Goal: Information Seeking & Learning: Understand process/instructions

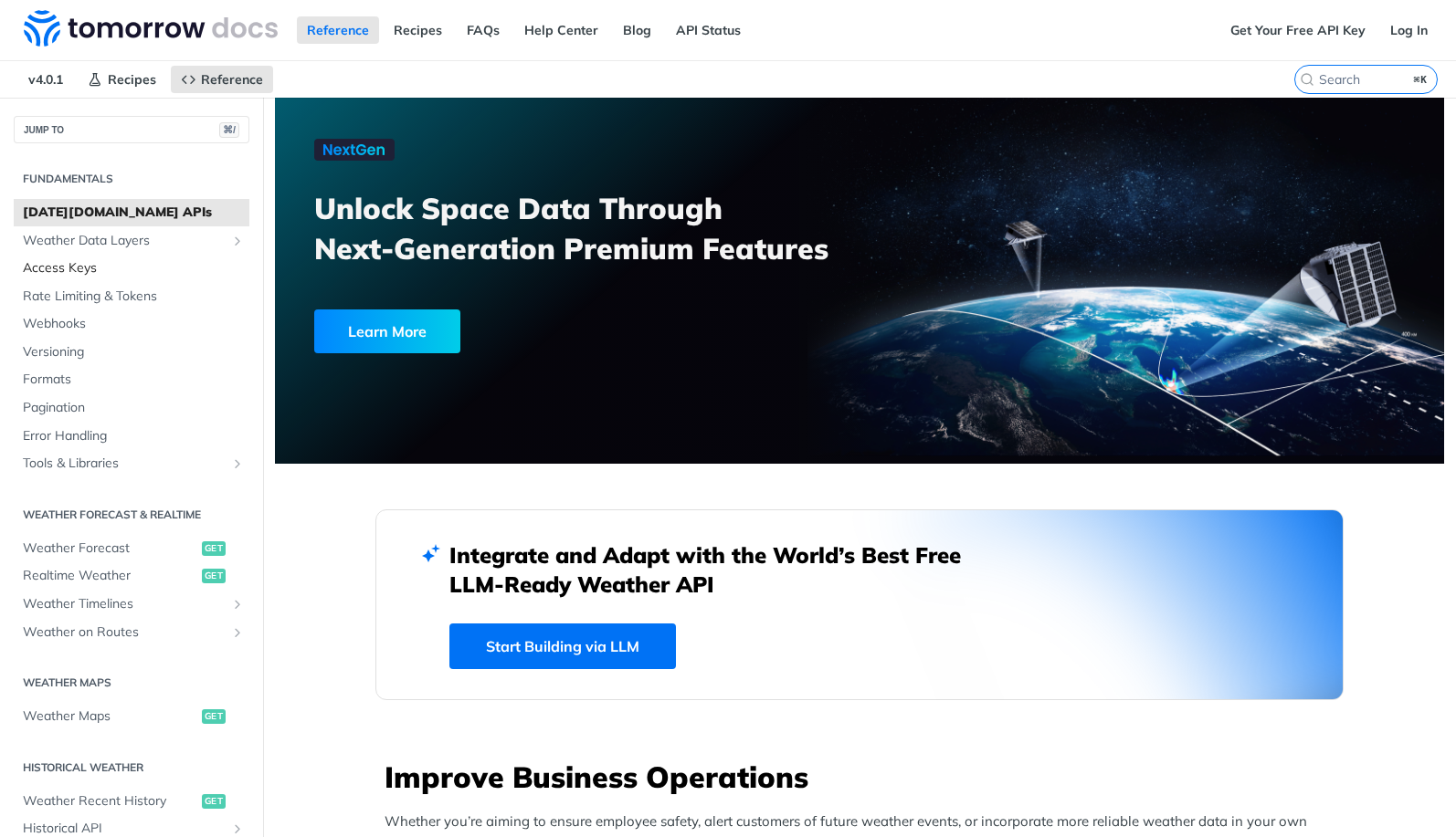
click at [84, 271] on span "Access Keys" at bounding box center [134, 269] width 222 height 19
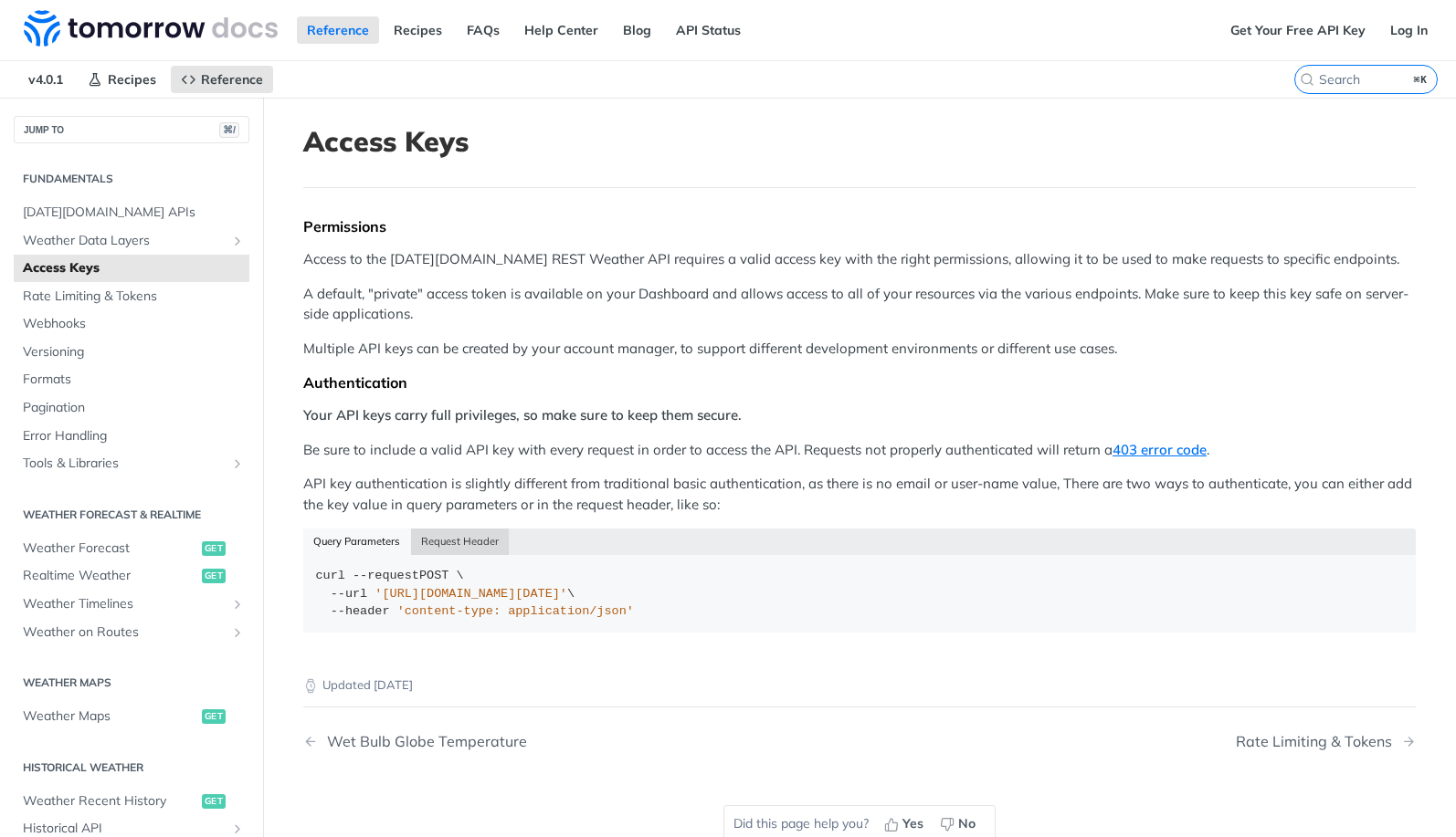
click at [462, 545] on button "Request Header" at bounding box center [460, 542] width 98 height 26
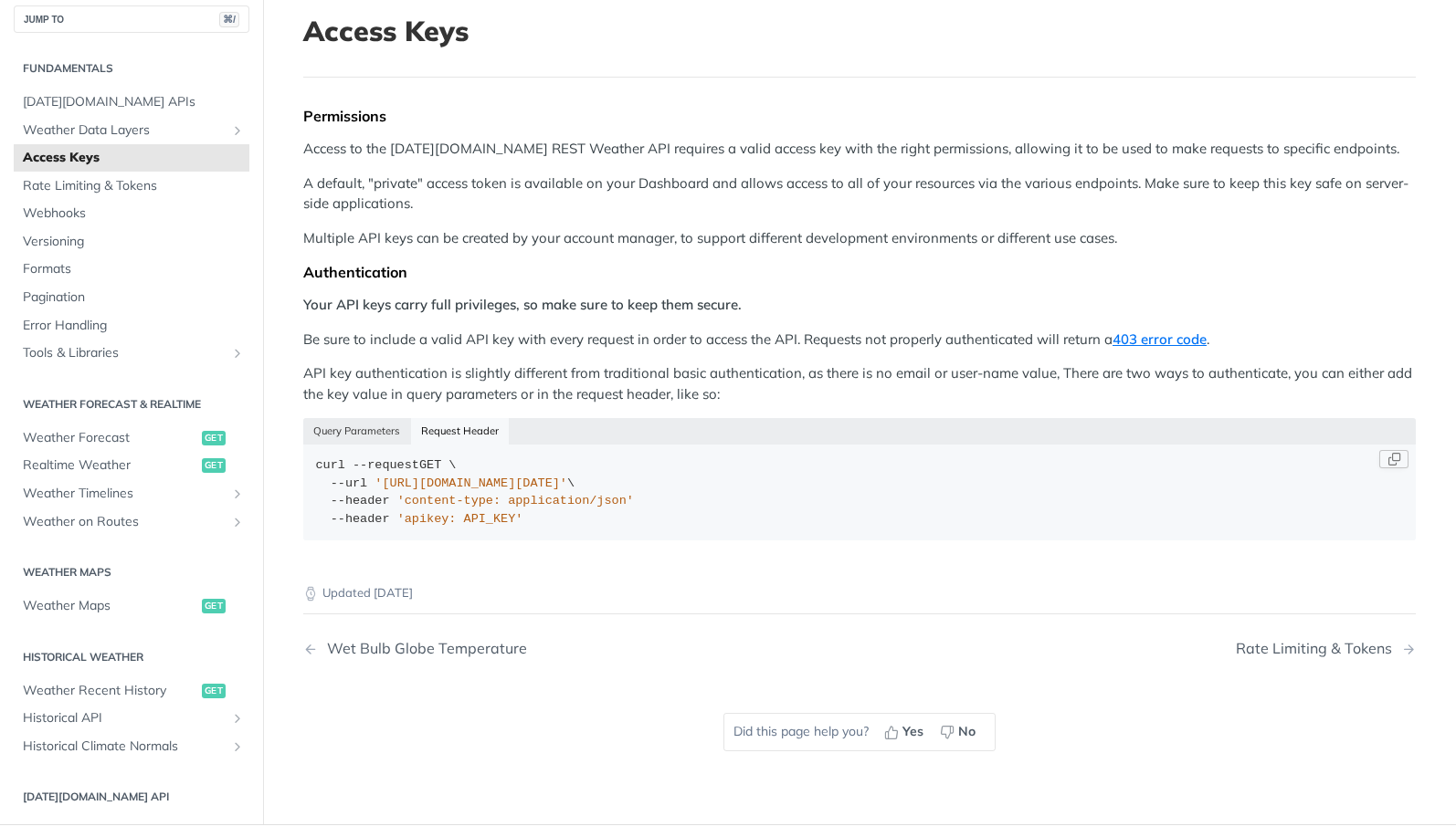
scroll to position [27, 0]
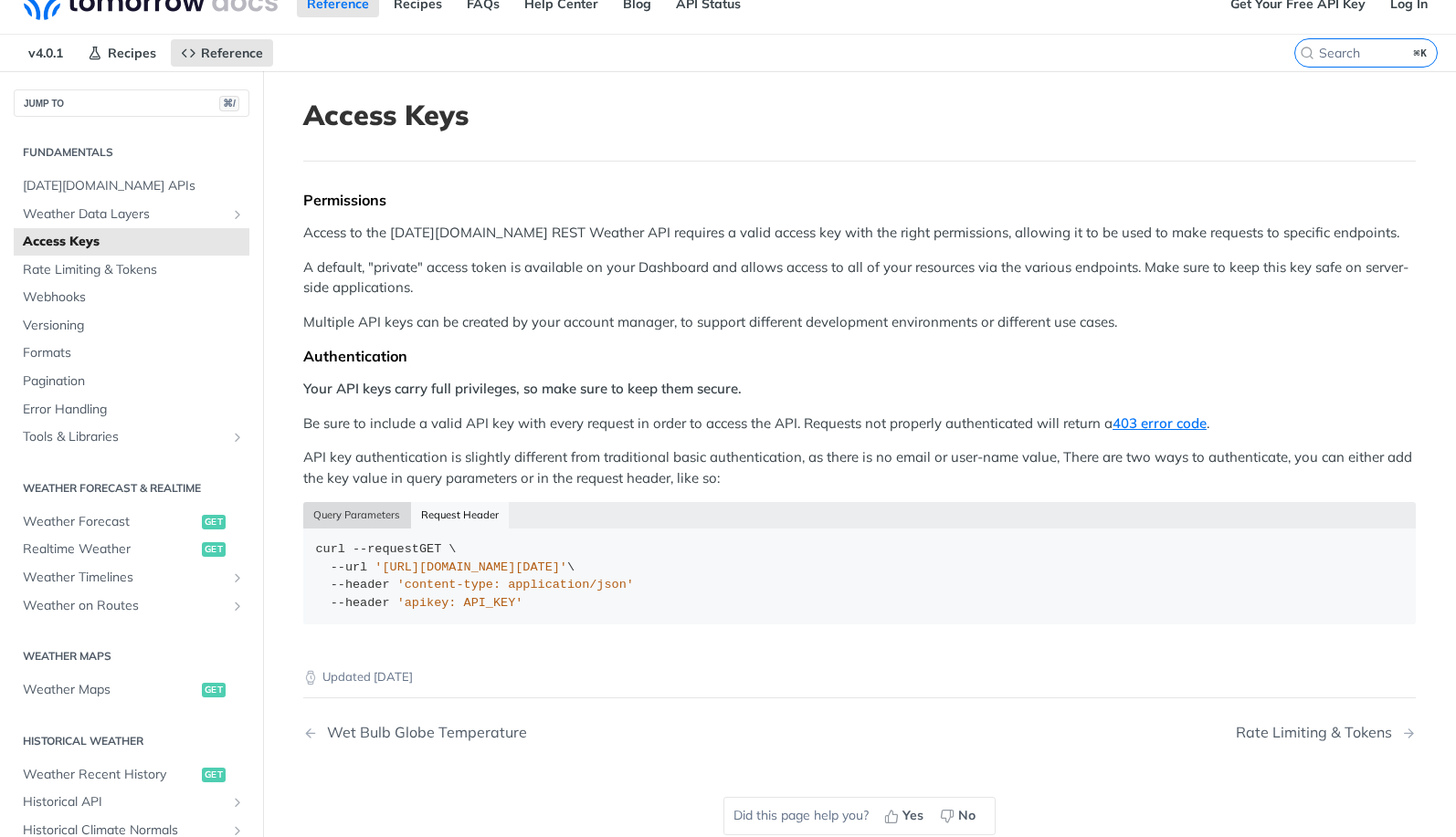
click at [367, 510] on button "Query Parameters" at bounding box center [357, 515] width 108 height 26
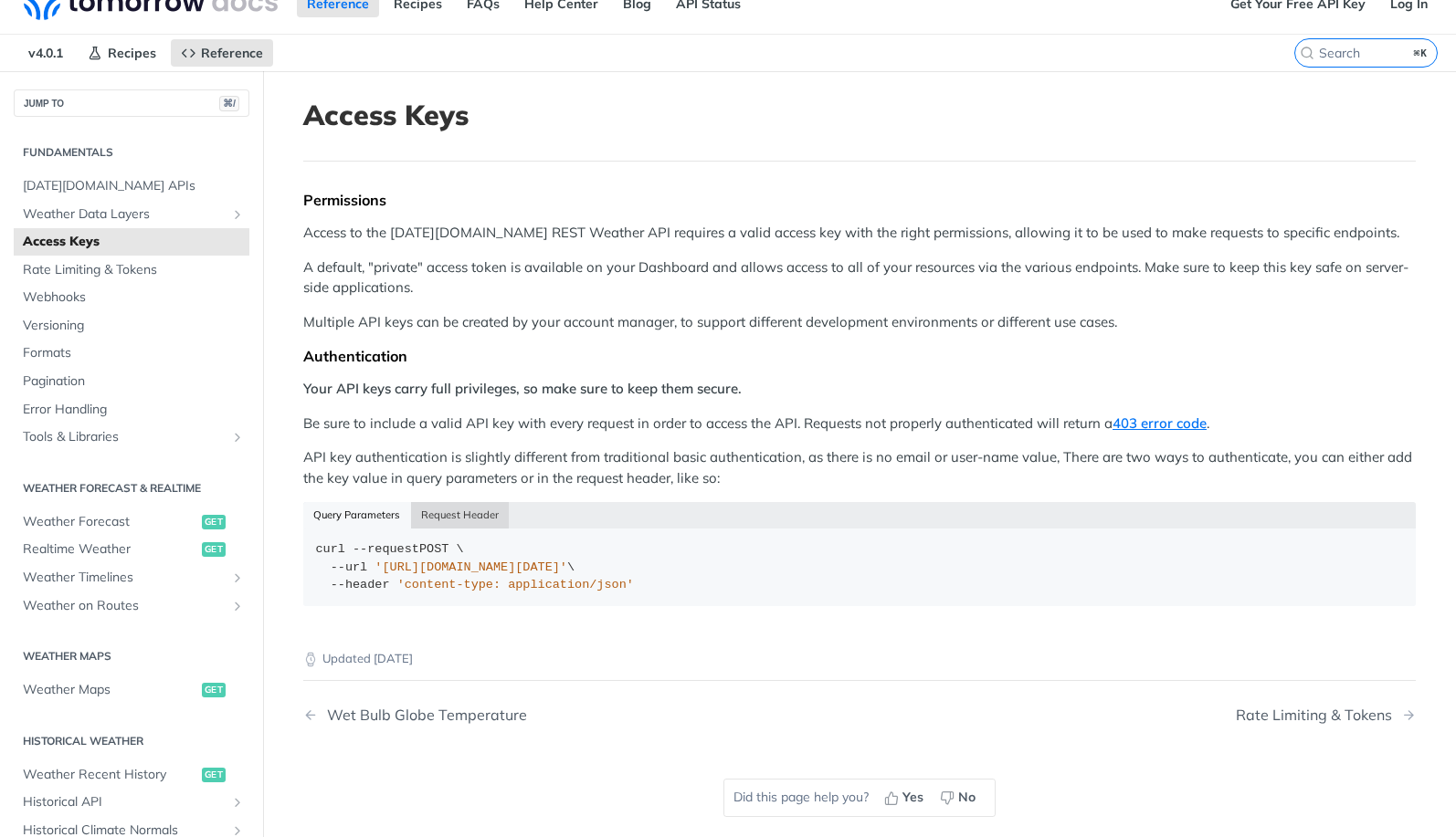
click at [450, 519] on button "Request Header" at bounding box center [460, 515] width 98 height 26
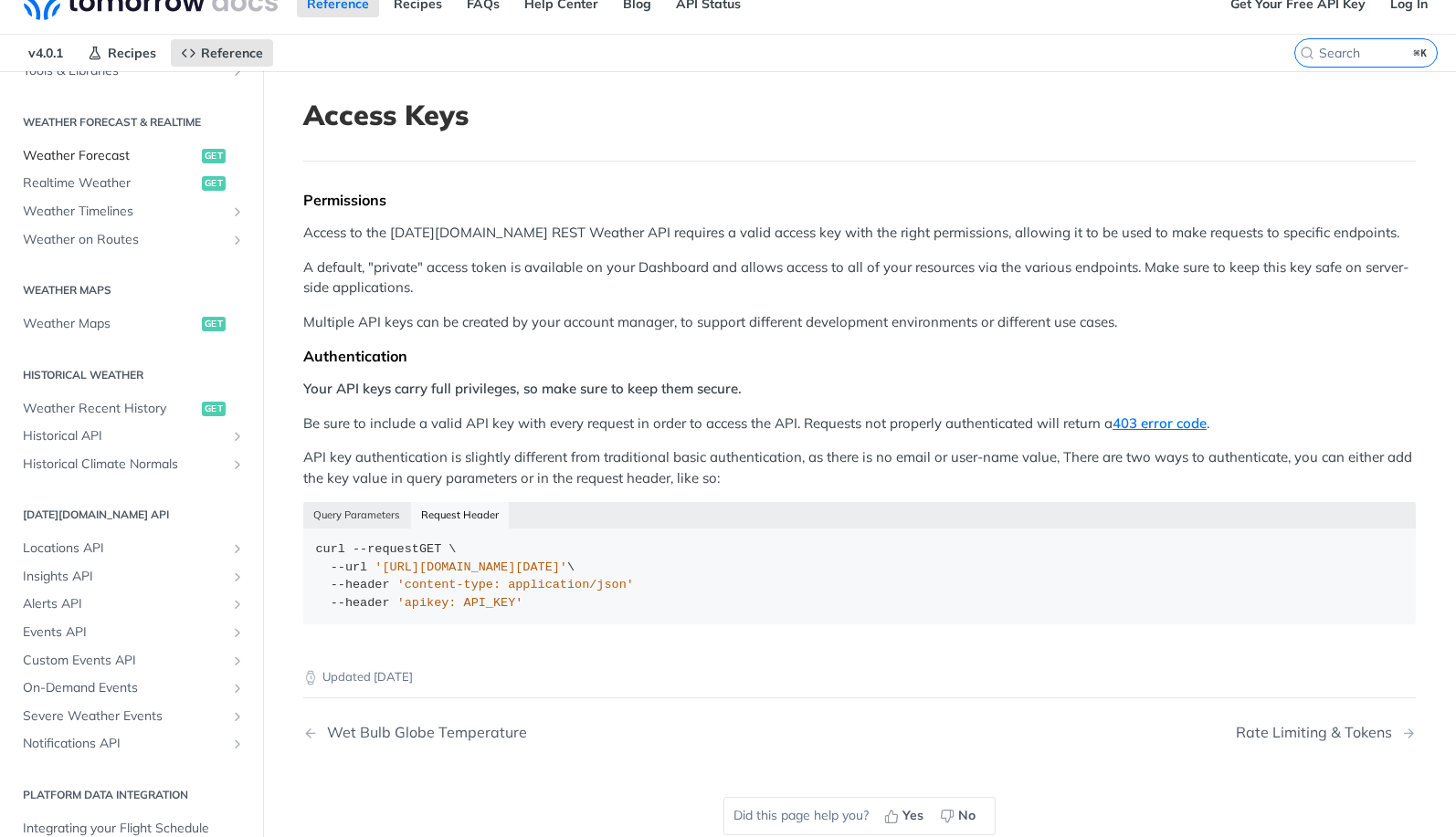
scroll to position [376, 0]
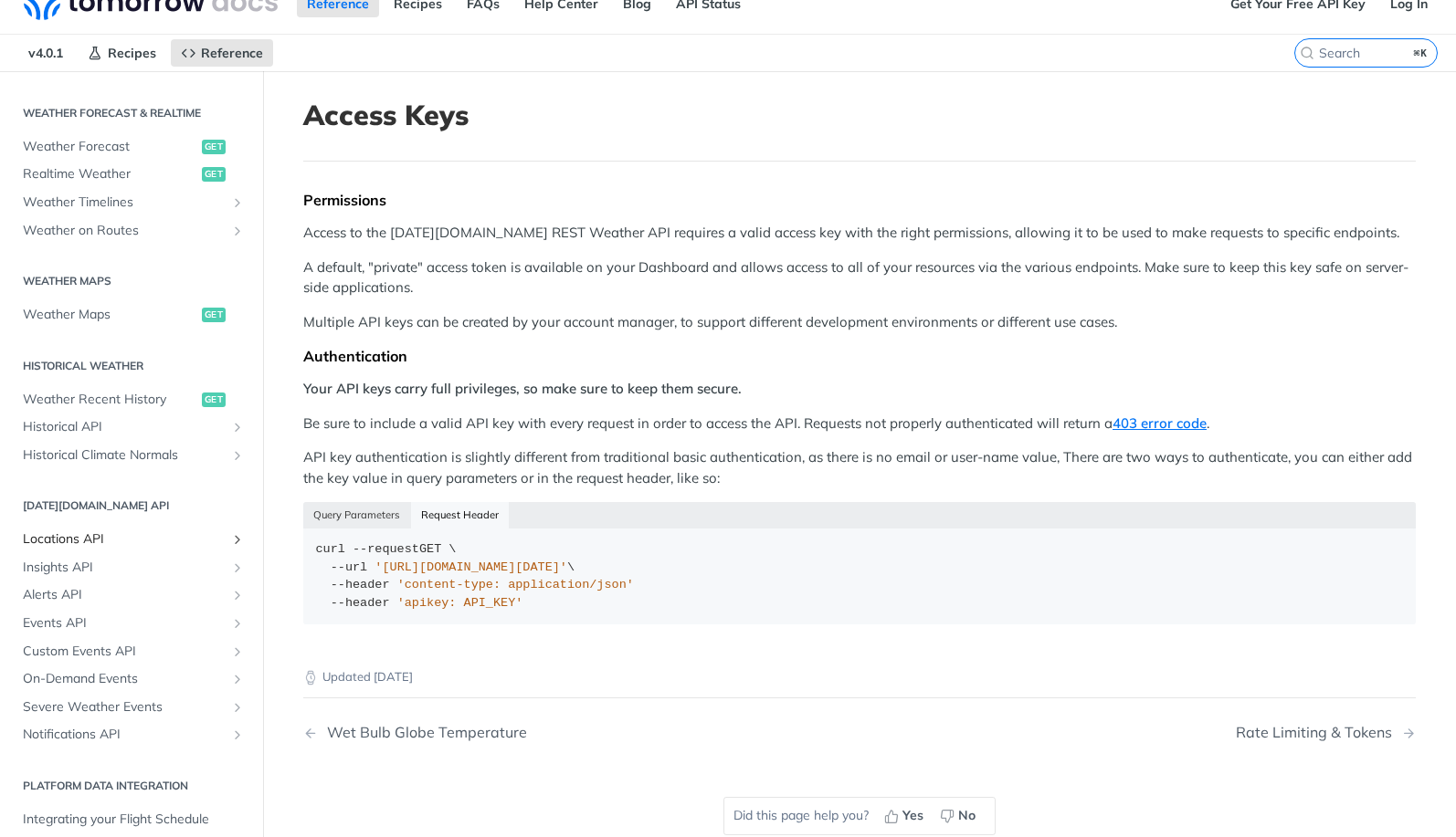
click at [92, 533] on span "Locations API" at bounding box center [124, 539] width 203 height 19
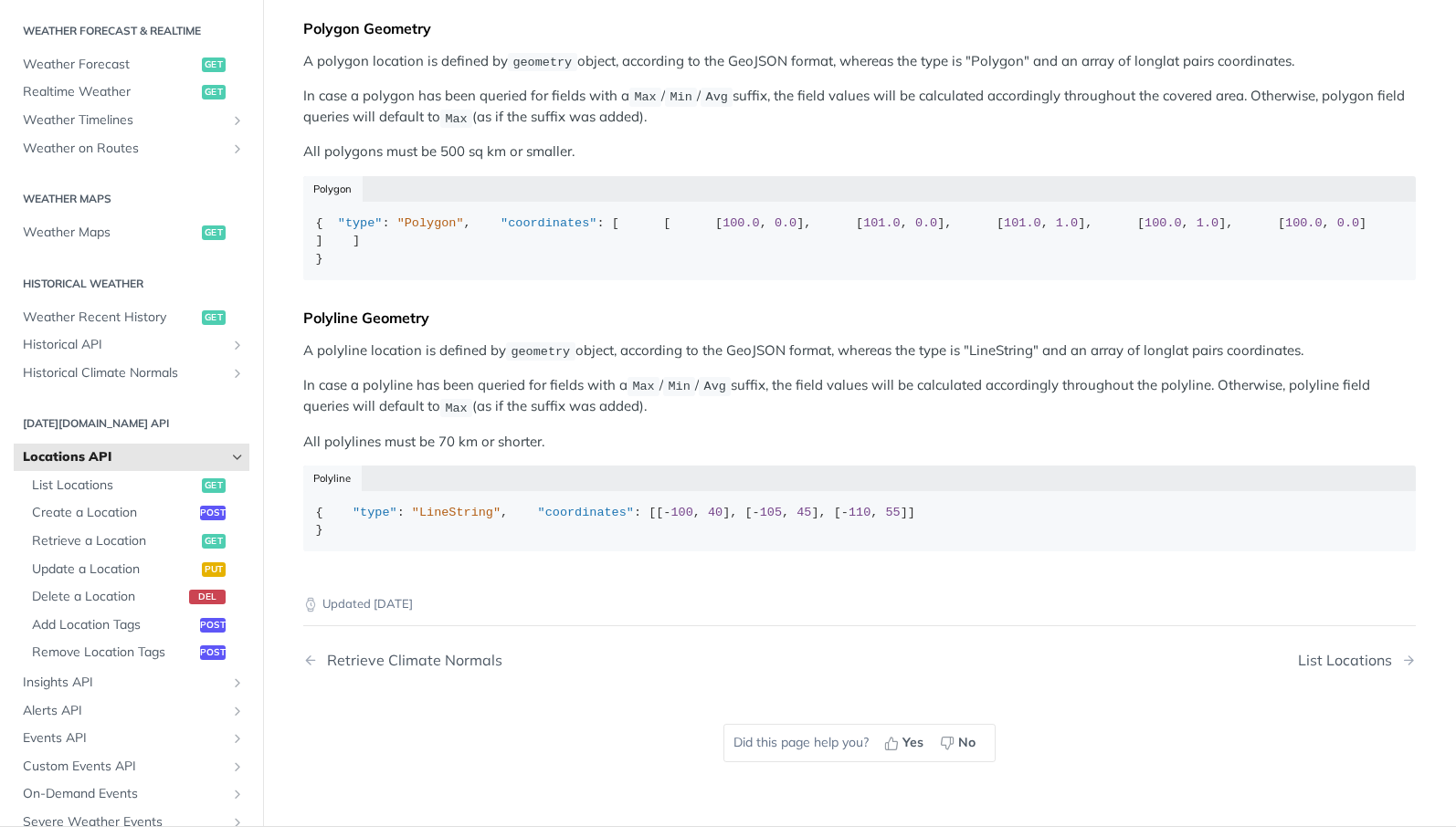
scroll to position [806, 0]
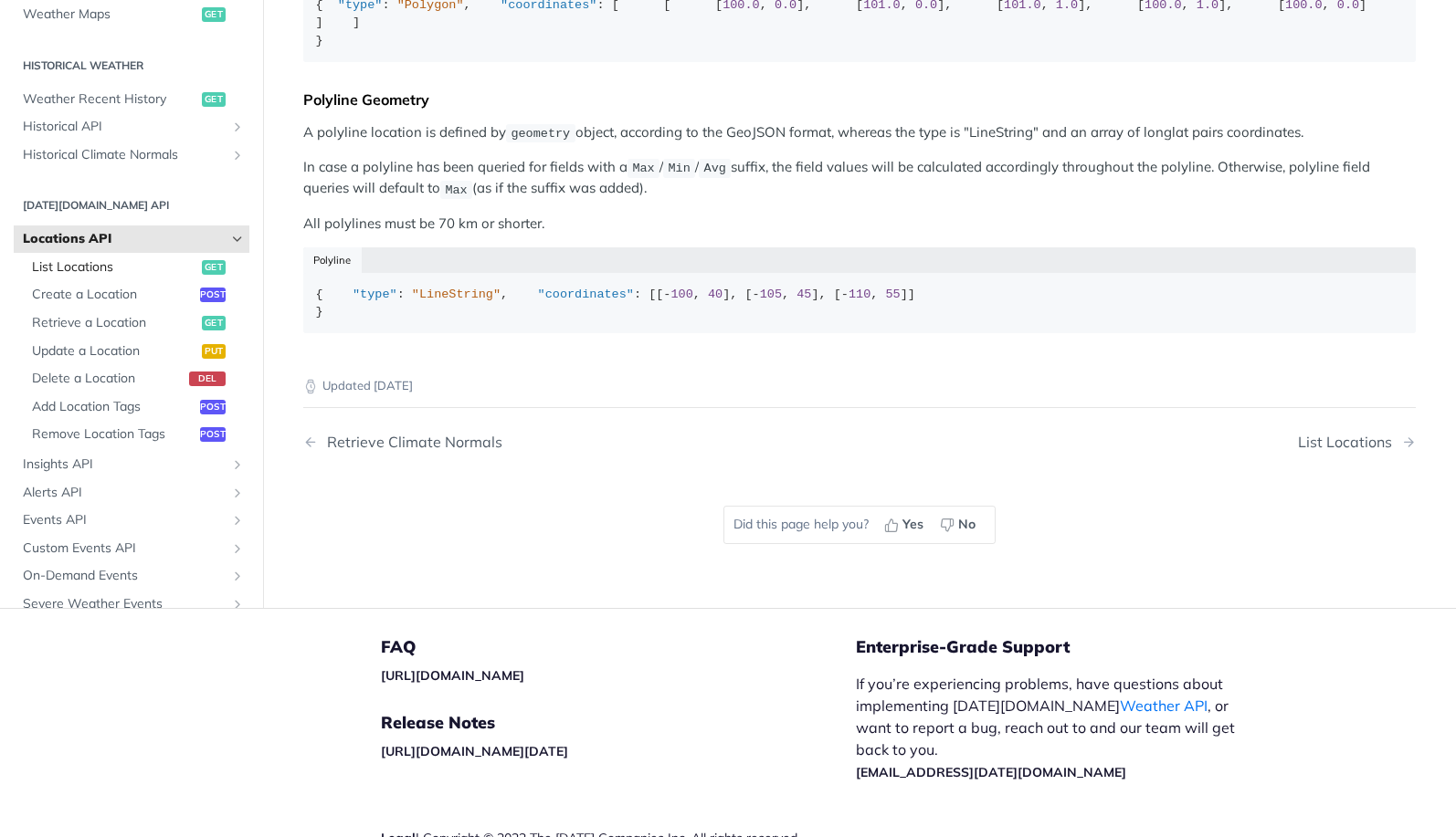
click at [90, 276] on span "List Locations" at bounding box center [114, 268] width 165 height 19
